Goal: Task Accomplishment & Management: Check status

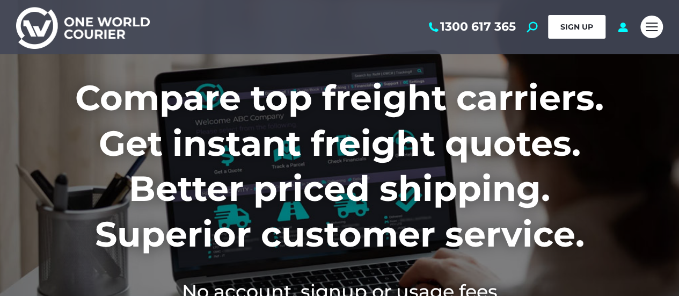
click at [590, 30] on span "SIGN UP" at bounding box center [576, 27] width 33 height 10
click at [623, 28] on icon at bounding box center [622, 26] width 13 height 11
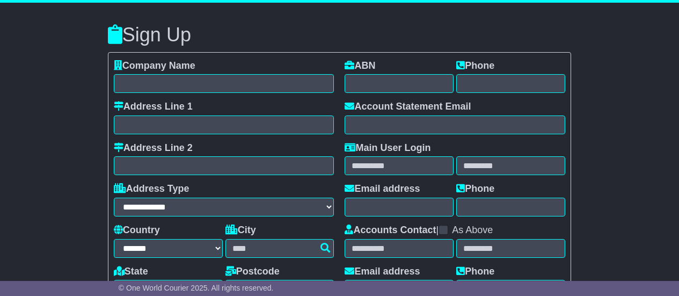
select select "**"
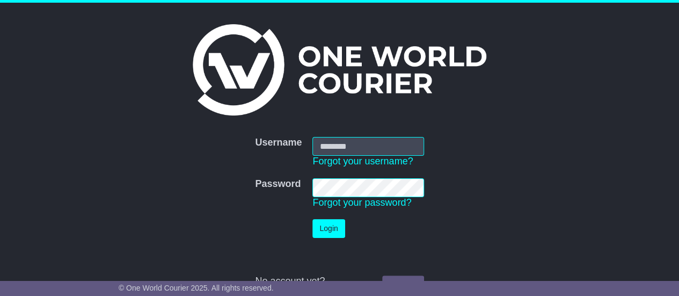
type input "**********"
click at [331, 226] on button "Login" at bounding box center [328, 228] width 32 height 19
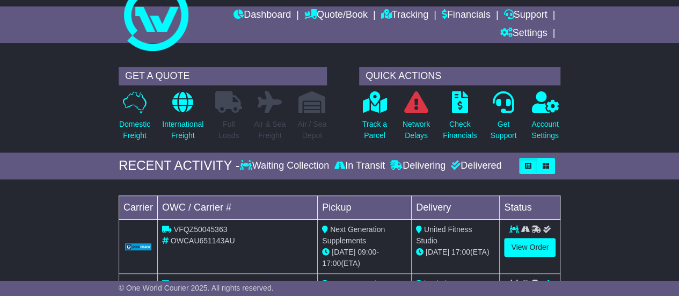
scroll to position [54, 0]
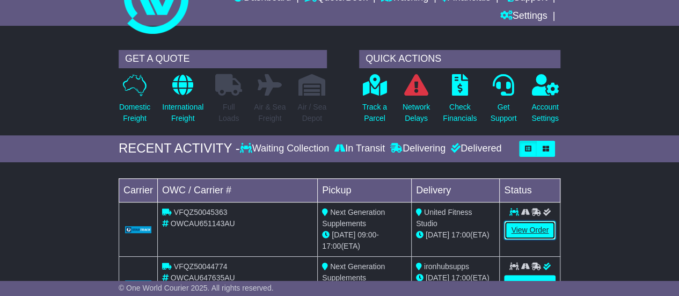
click at [524, 228] on link "View Order" at bounding box center [530, 230] width 52 height 19
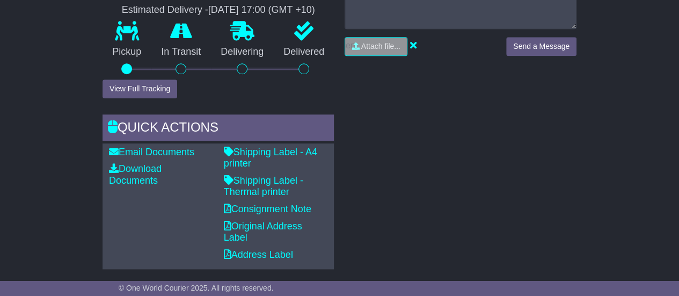
scroll to position [590, 0]
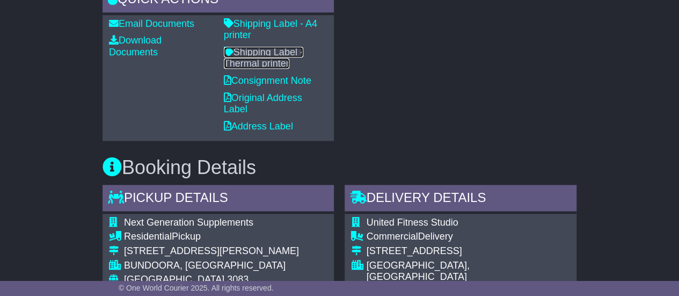
click at [265, 50] on link "Shipping Label - Thermal printer" at bounding box center [263, 58] width 79 height 23
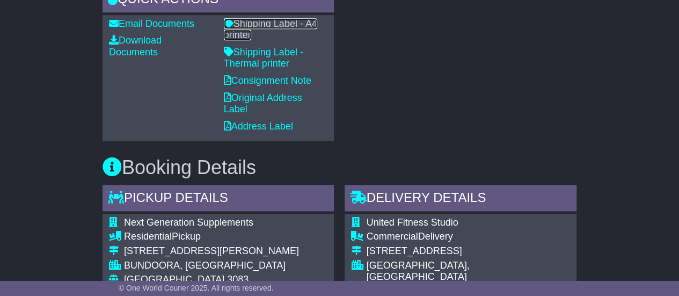
click at [257, 23] on link "Shipping Label - A4 printer" at bounding box center [270, 29] width 93 height 23
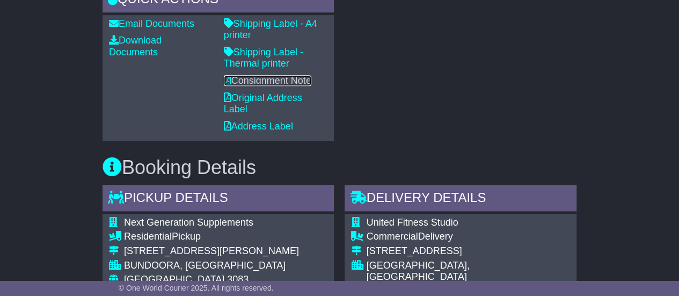
click at [303, 79] on link "Consignment Note" at bounding box center [267, 80] width 87 height 11
